Goal: Navigation & Orientation: Go to known website

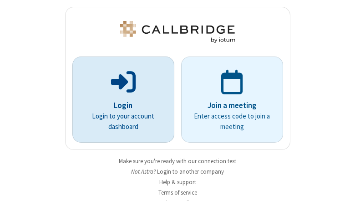
click at [120, 100] on p "Login" at bounding box center [123, 106] width 76 height 12
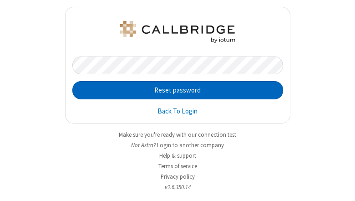
click at [174, 90] on button "Reset password" at bounding box center [177, 90] width 211 height 18
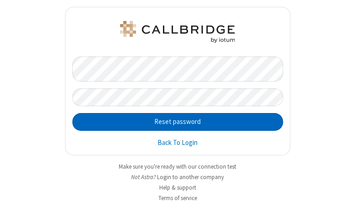
click at [174, 121] on button "Reset password" at bounding box center [177, 122] width 211 height 18
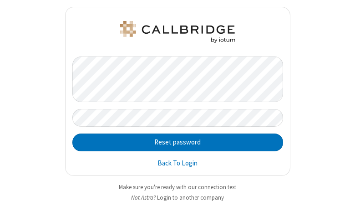
click at [188, 196] on button "Login to another company" at bounding box center [190, 197] width 67 height 9
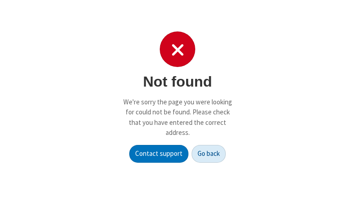
click at [209, 153] on button "Go back" at bounding box center [208, 154] width 34 height 18
click at [177, 100] on p "We're sorry the page you were looking for could not be found. Please check that…" at bounding box center [177, 117] width 109 height 41
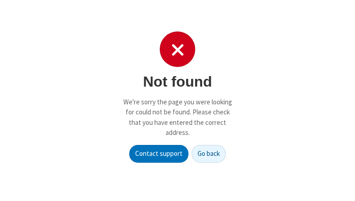
click at [177, 100] on p "We're sorry the page you were looking for could not be found. Please check that…" at bounding box center [177, 117] width 109 height 41
click at [209, 153] on button "Go back" at bounding box center [208, 154] width 34 height 18
click at [177, 100] on p "We're sorry the page you were looking for could not be found. Please check that…" at bounding box center [177, 117] width 109 height 41
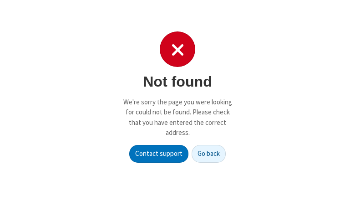
click at [177, 100] on p "We're sorry the page you were looking for could not be found. Please check that…" at bounding box center [177, 117] width 109 height 41
